Goal: Find specific page/section: Find specific page/section

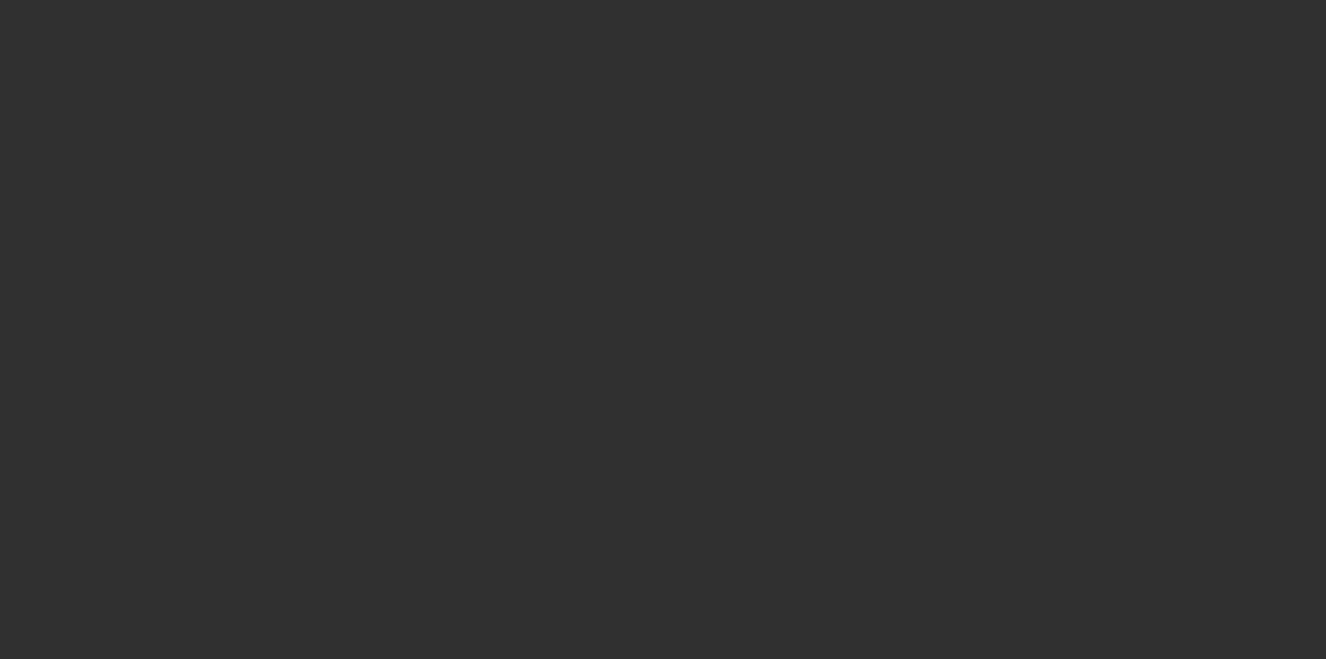
select select "10"
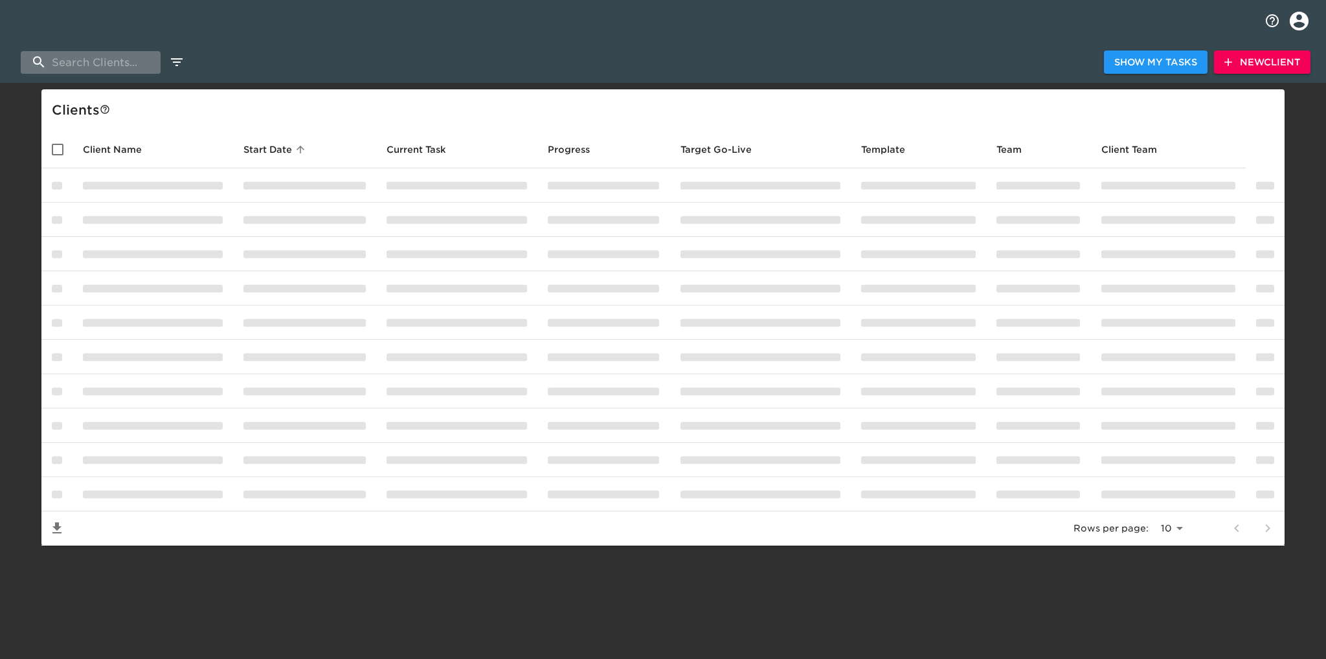
click at [112, 57] on input "search" at bounding box center [91, 62] width 140 height 23
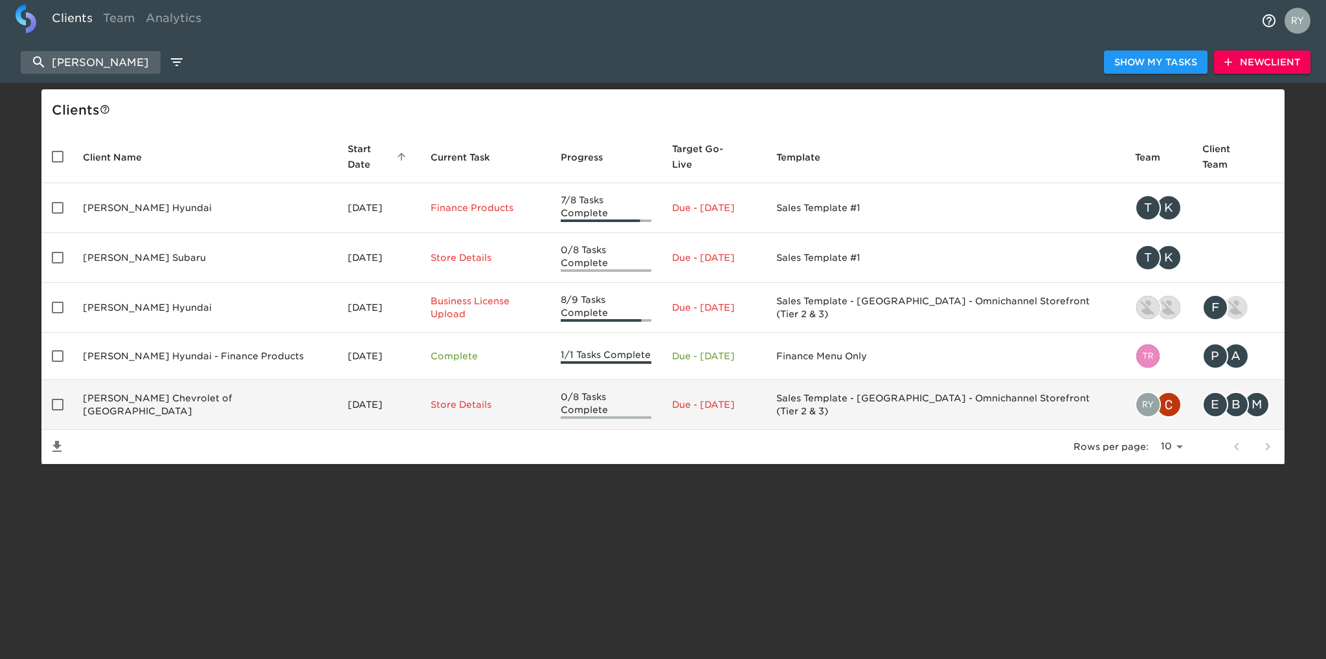
type input "[PERSON_NAME]"
click at [159, 380] on td "[PERSON_NAME] Chevrolet of [GEOGRAPHIC_DATA]" at bounding box center [205, 405] width 265 height 50
